Goal: Information Seeking & Learning: Learn about a topic

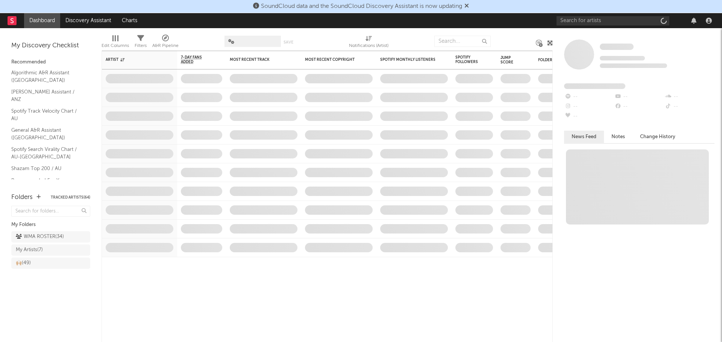
click at [468, 6] on icon at bounding box center [466, 6] width 5 height 6
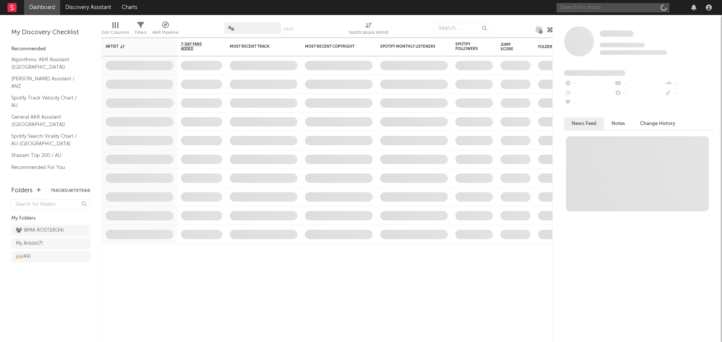
click at [574, 8] on input "text" at bounding box center [612, 7] width 113 height 9
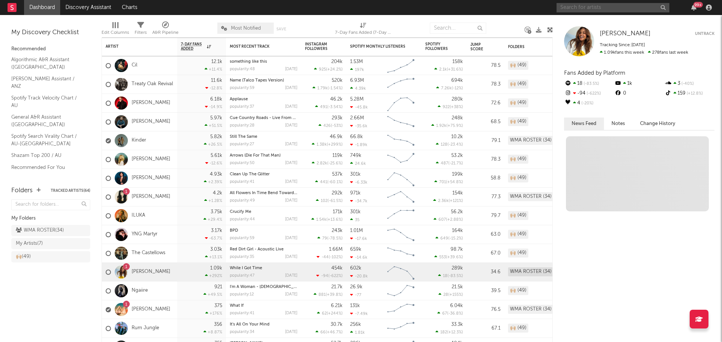
click at [572, 5] on input "text" at bounding box center [612, 7] width 113 height 9
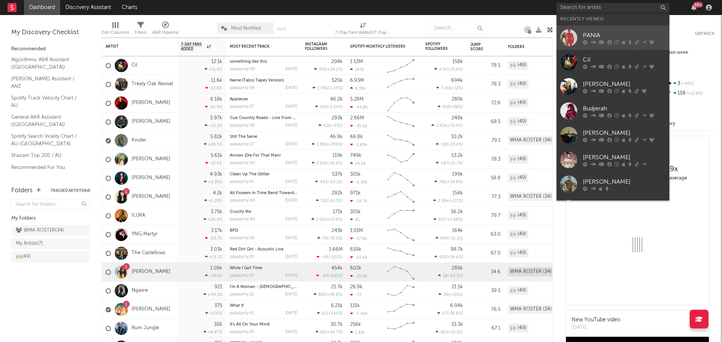
click at [568, 44] on div at bounding box center [568, 37] width 17 height 17
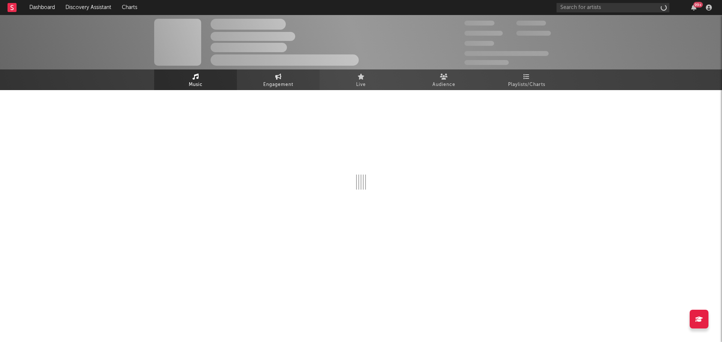
click at [275, 75] on icon at bounding box center [278, 77] width 6 height 6
select select "1w"
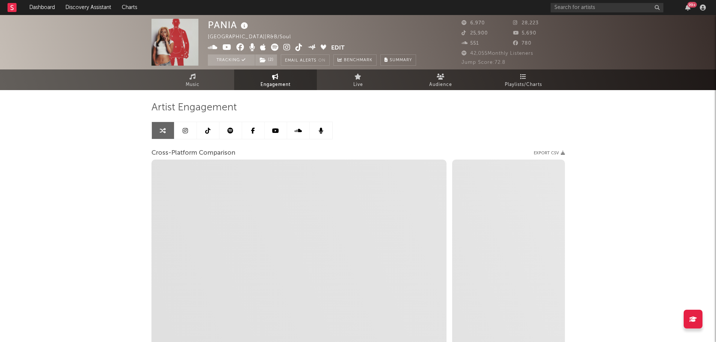
select select "1m"
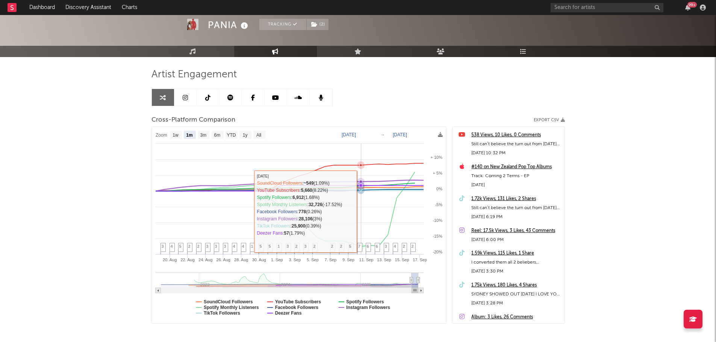
scroll to position [67, 0]
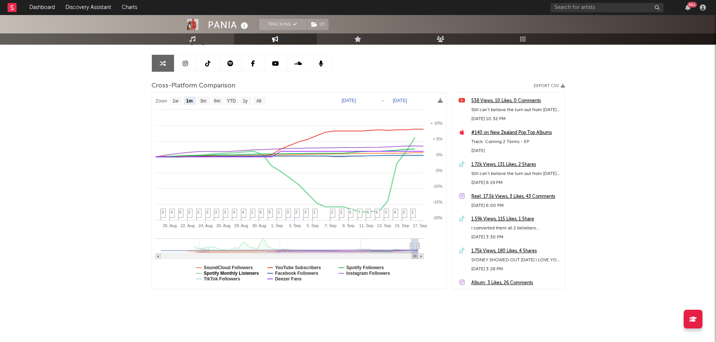
click at [250, 274] on text "Spotify Monthly Listeners" at bounding box center [231, 273] width 55 height 5
